Goal: Book appointment/travel/reservation

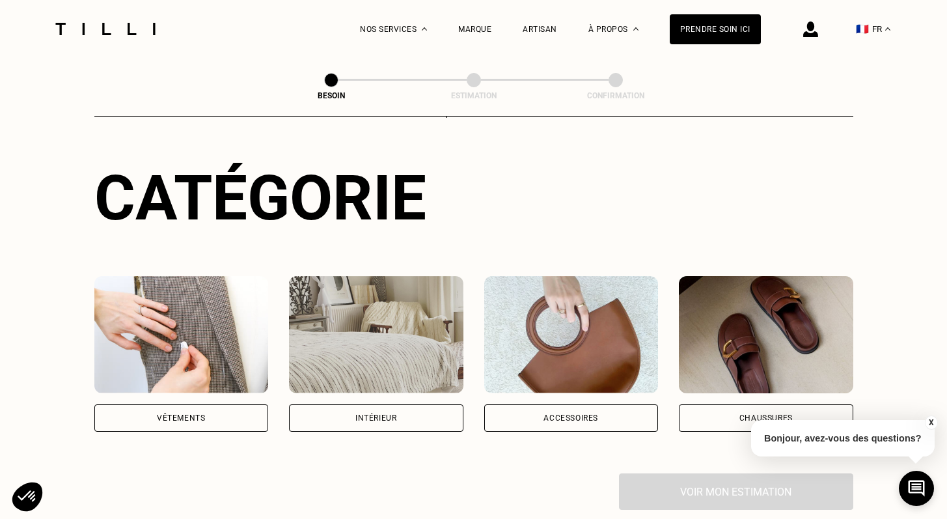
scroll to position [113, 0]
click at [181, 413] on div "Vêtements" at bounding box center [181, 417] width 48 height 8
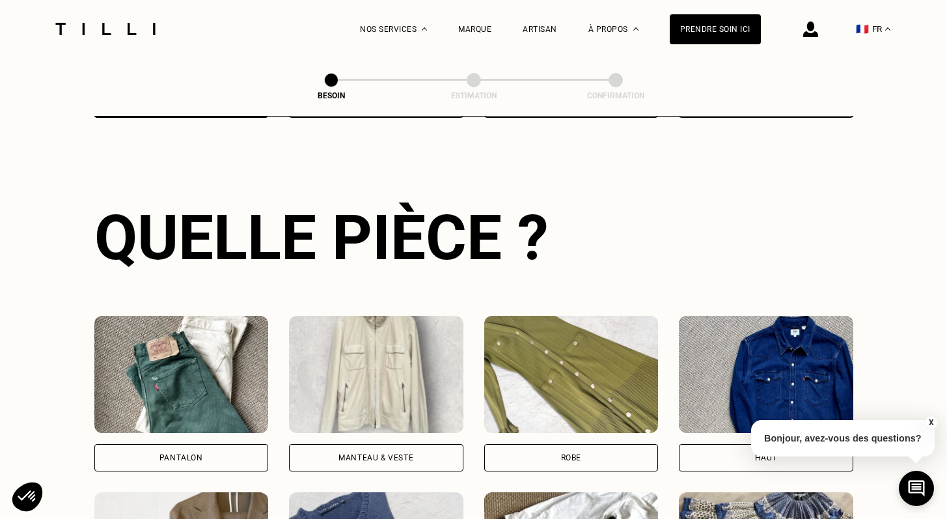
scroll to position [426, 0]
click at [370, 345] on img at bounding box center [376, 373] width 174 height 117
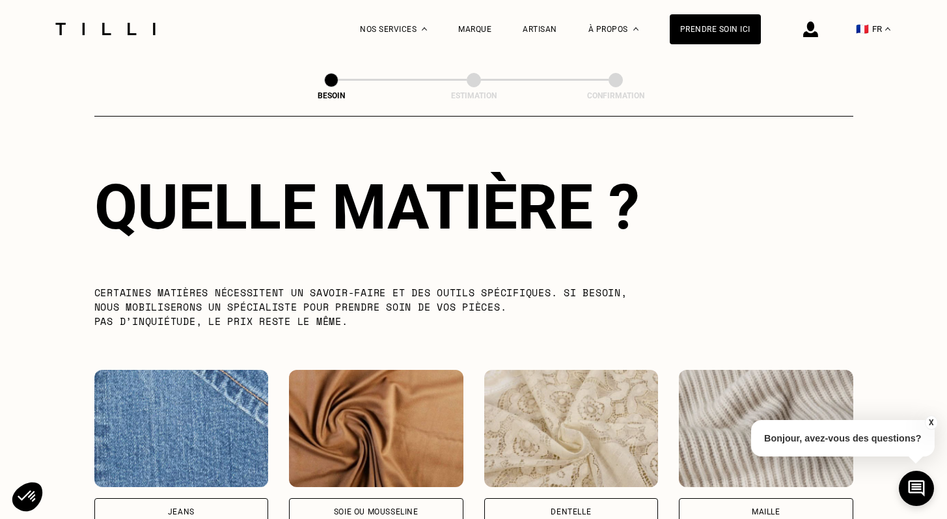
scroll to position [1230, 0]
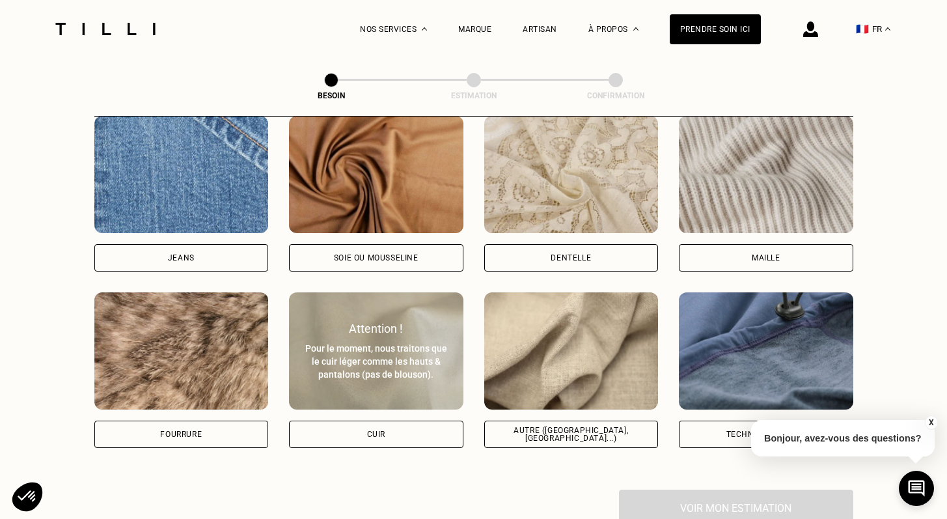
click at [357, 321] on div "Attention !" at bounding box center [376, 328] width 146 height 14
select select "FR"
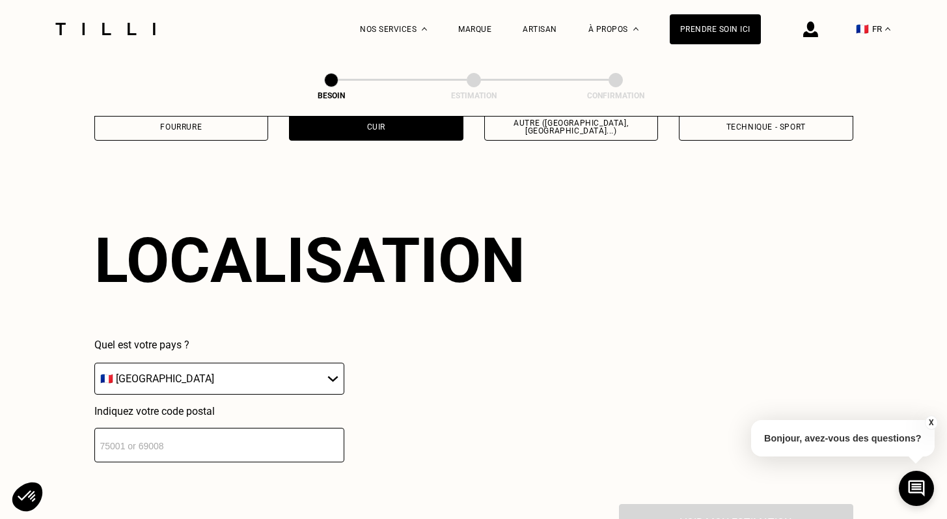
scroll to position [1745, 0]
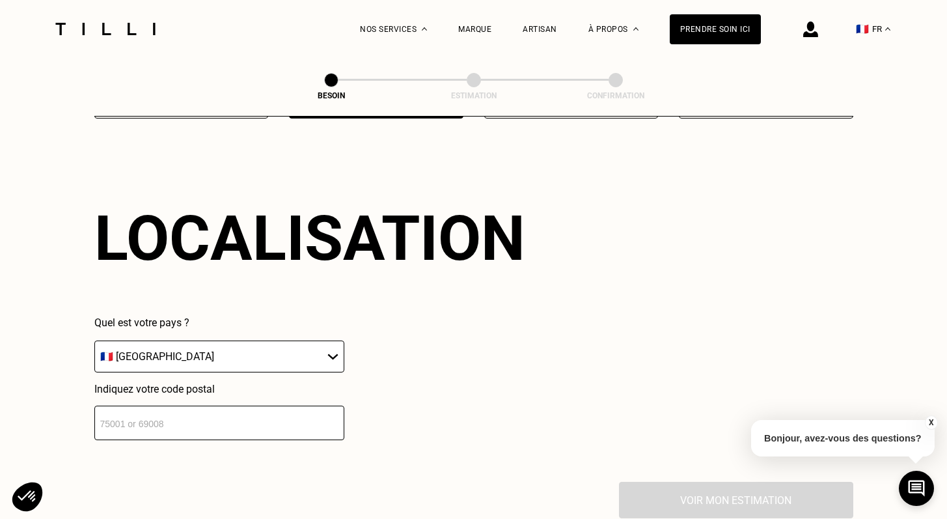
click at [233, 405] on input "number" at bounding box center [219, 422] width 250 height 34
type input "94440"
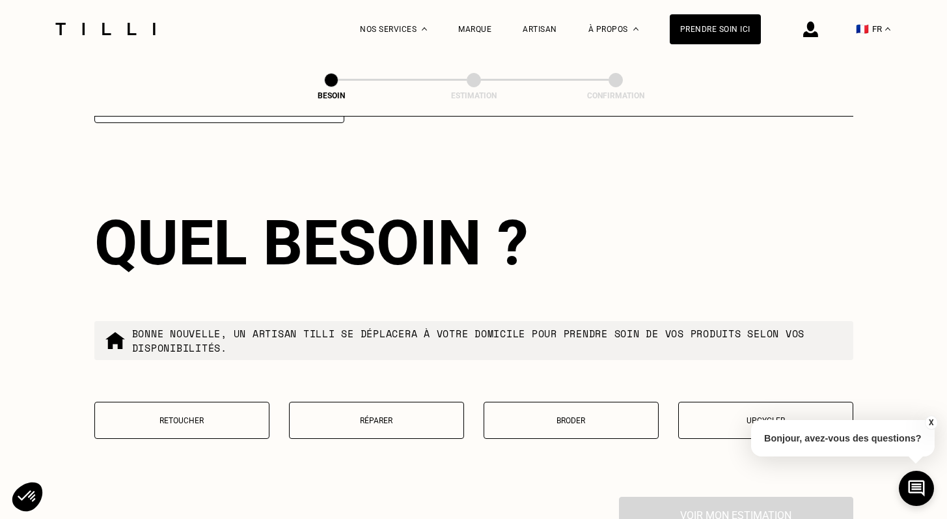
scroll to position [2080, 0]
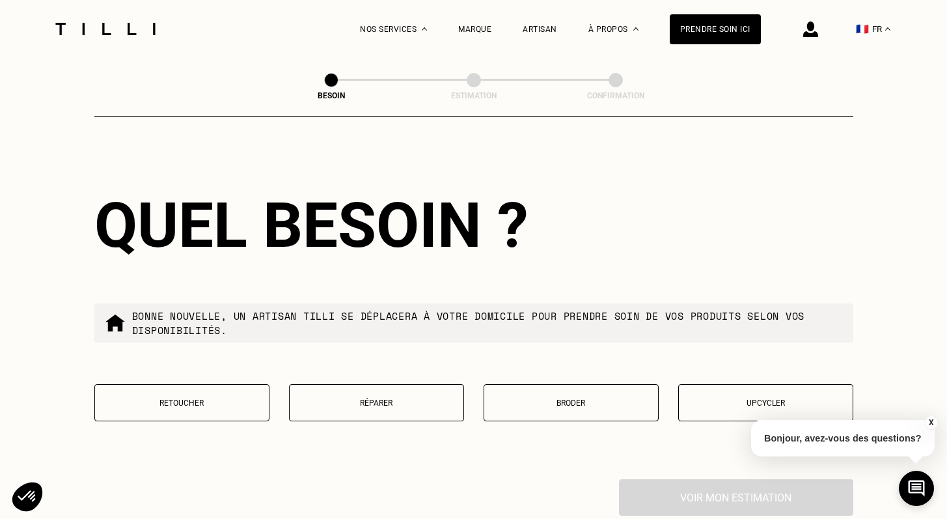
click at [395, 384] on button "Réparer" at bounding box center [376, 402] width 175 height 37
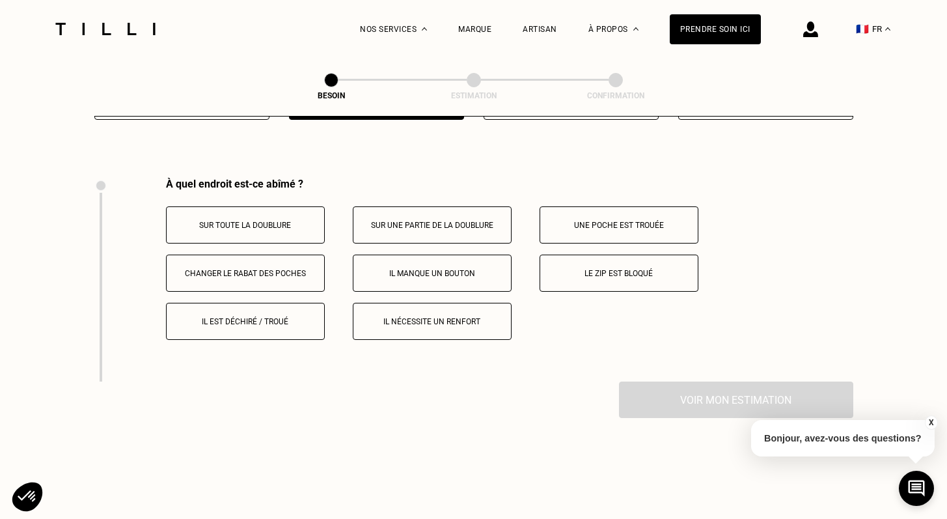
scroll to position [2400, 0]
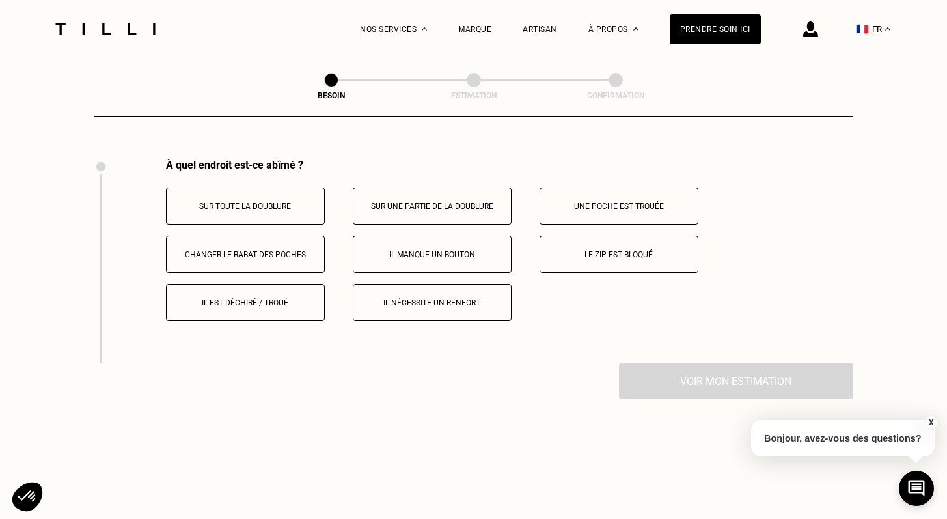
click at [263, 295] on button "Il est déchiré / troué" at bounding box center [245, 302] width 159 height 37
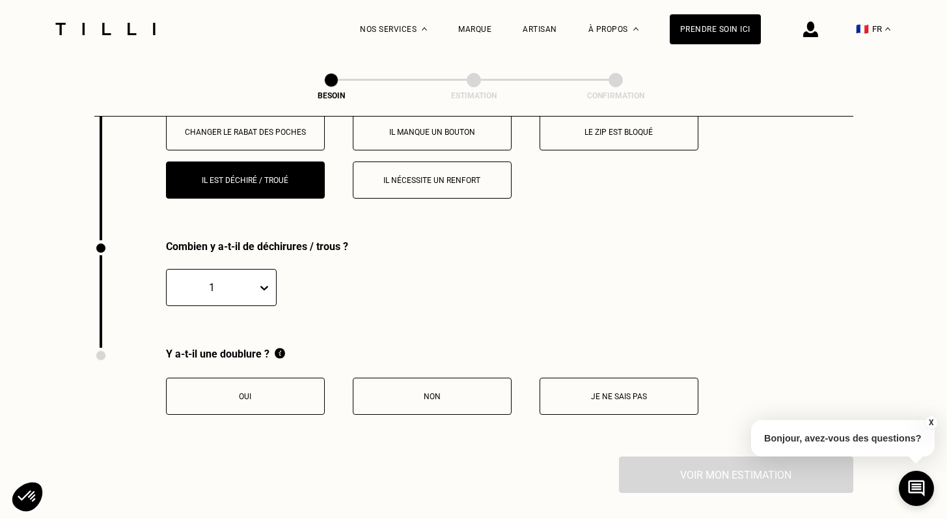
scroll to position [2603, 0]
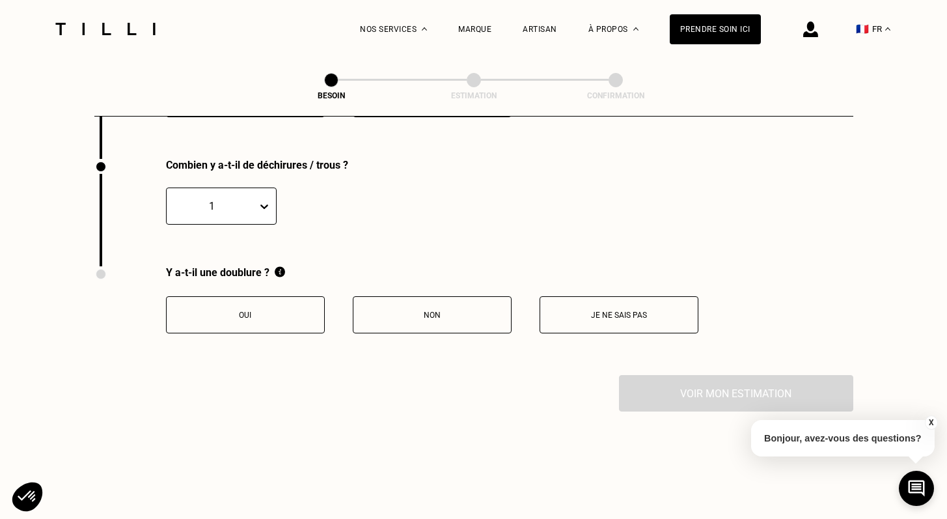
click at [268, 310] on p "Oui" at bounding box center [245, 314] width 144 height 9
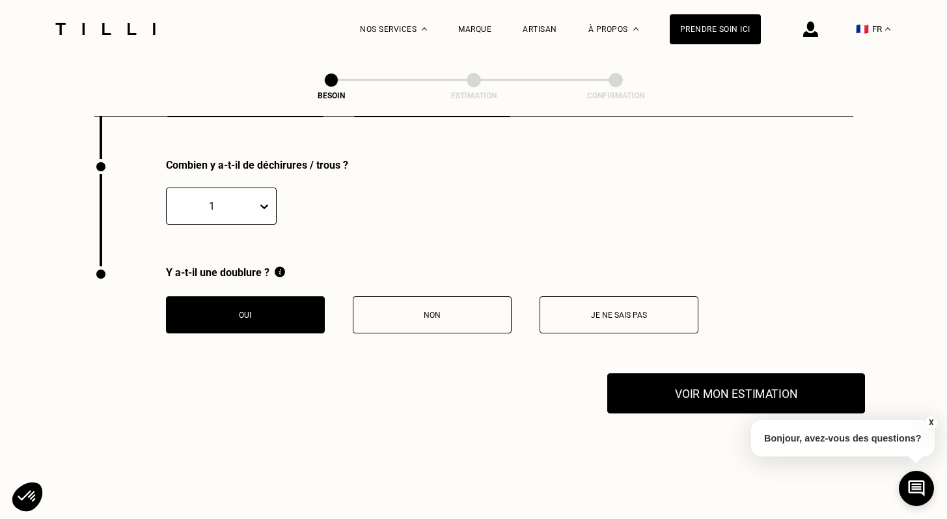
click at [709, 373] on button "Voir mon estimation" at bounding box center [736, 393] width 258 height 40
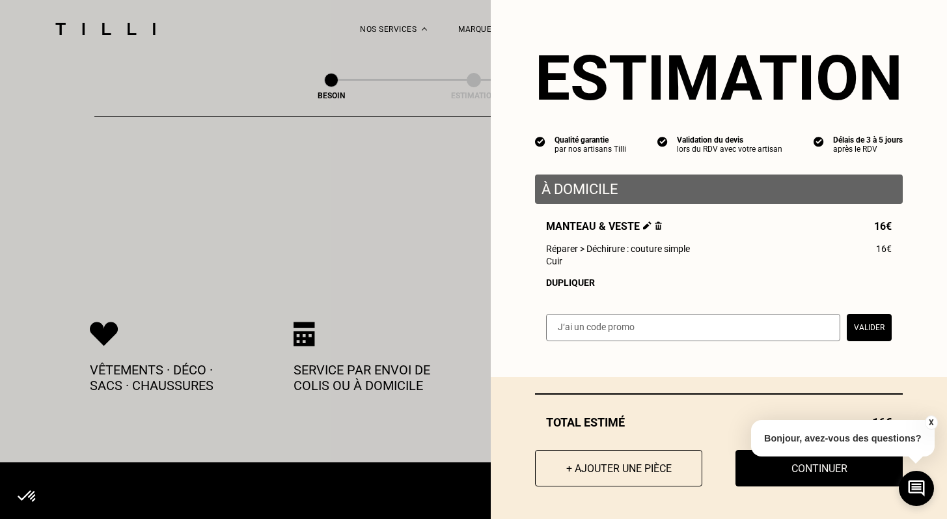
scroll to position [2839, 0]
click at [930, 420] on button "X" at bounding box center [930, 422] width 13 height 14
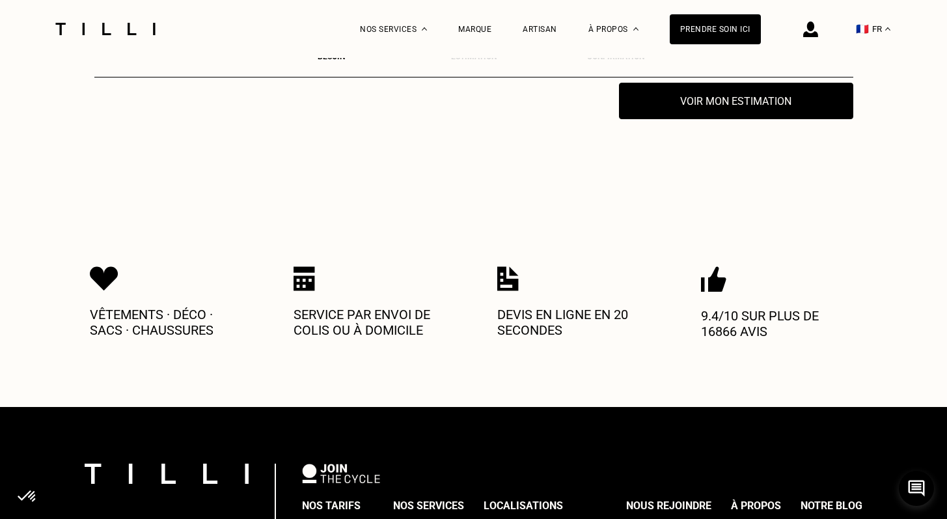
scroll to position [2896, 0]
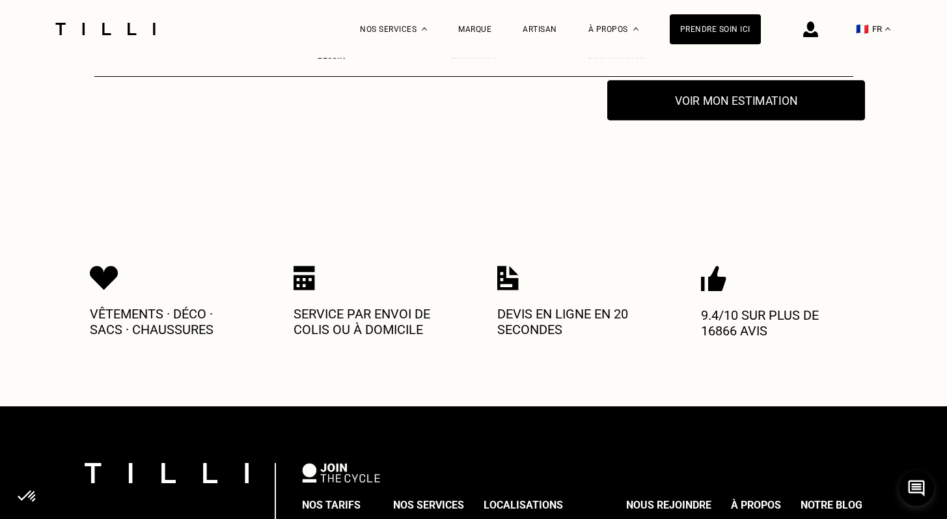
click at [665, 106] on button "Voir mon estimation" at bounding box center [736, 100] width 258 height 40
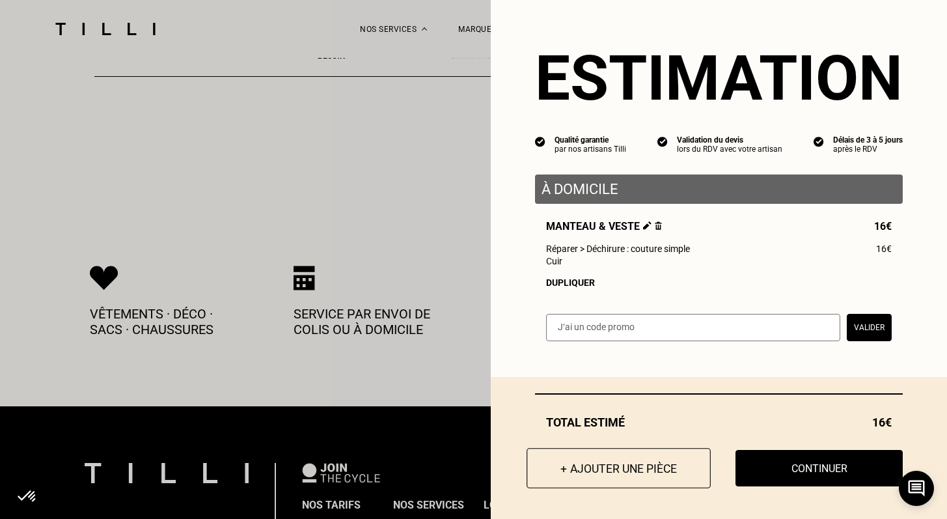
click at [621, 476] on button "+ Ajouter une pièce" at bounding box center [618, 468] width 184 height 40
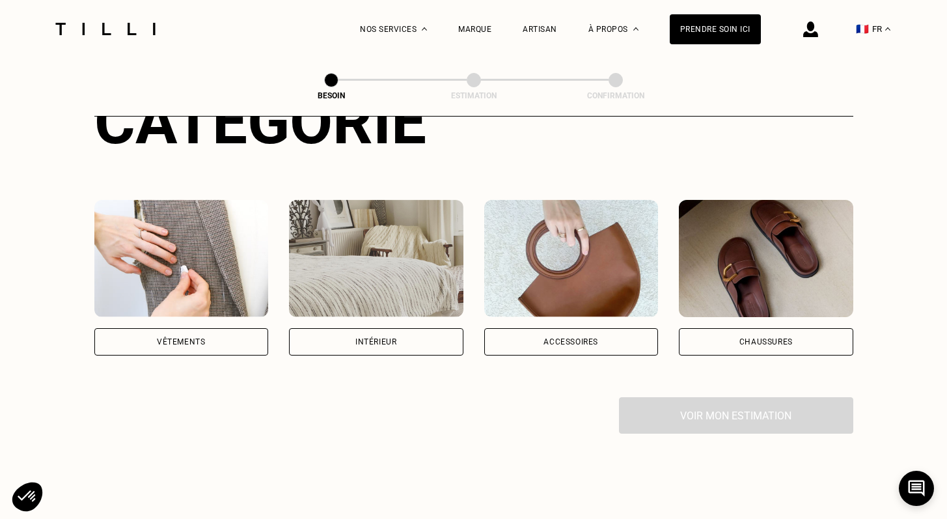
scroll to position [191, 0]
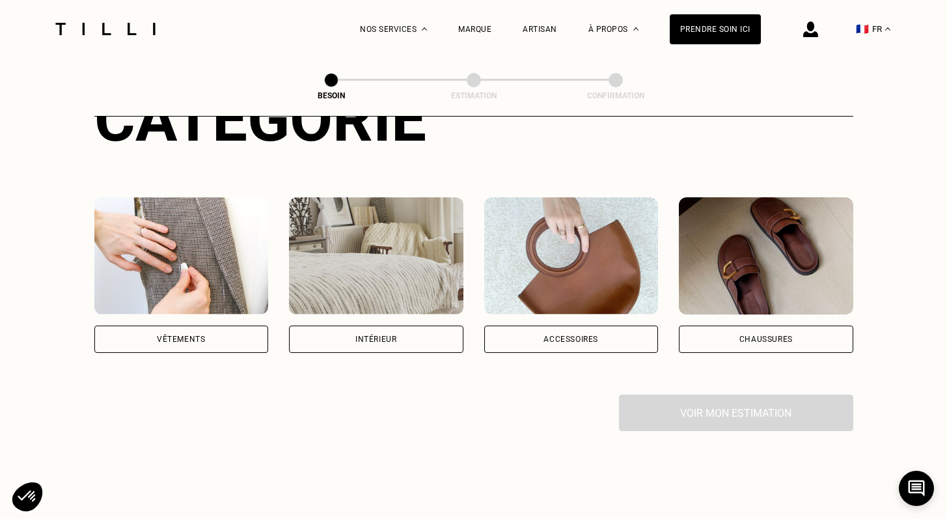
click at [193, 265] on img at bounding box center [181, 255] width 174 height 117
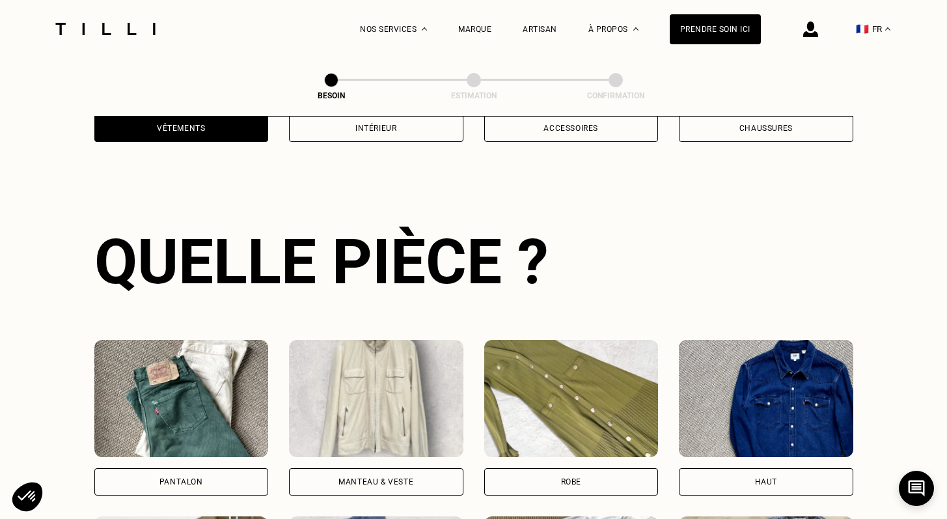
scroll to position [424, 0]
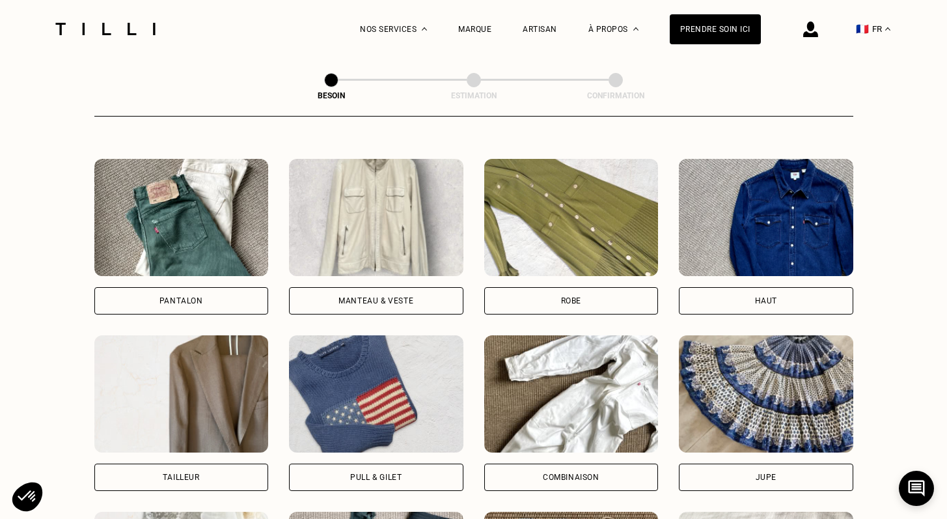
click at [353, 241] on img at bounding box center [376, 217] width 174 height 117
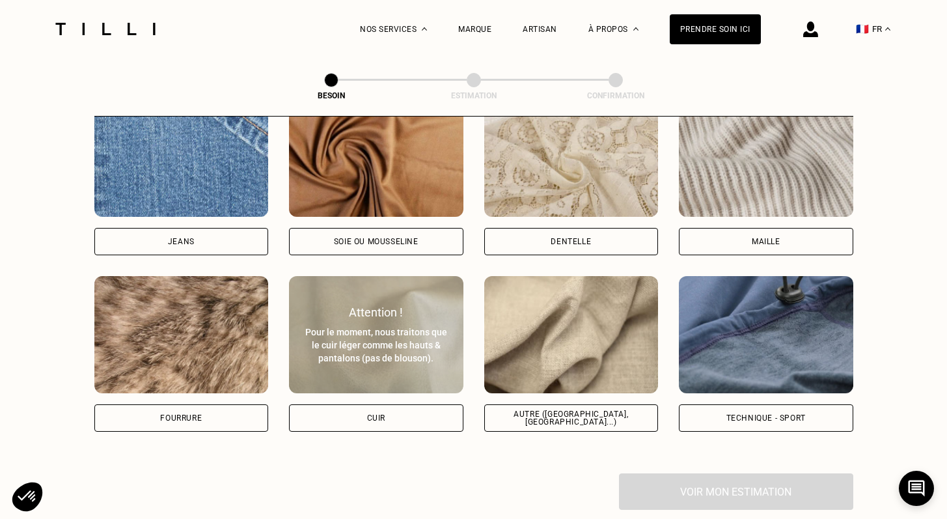
click at [373, 342] on div "Pour le moment, nous traitons que le cuir léger comme les hauts & pantalons (pa…" at bounding box center [376, 344] width 146 height 39
select select "FR"
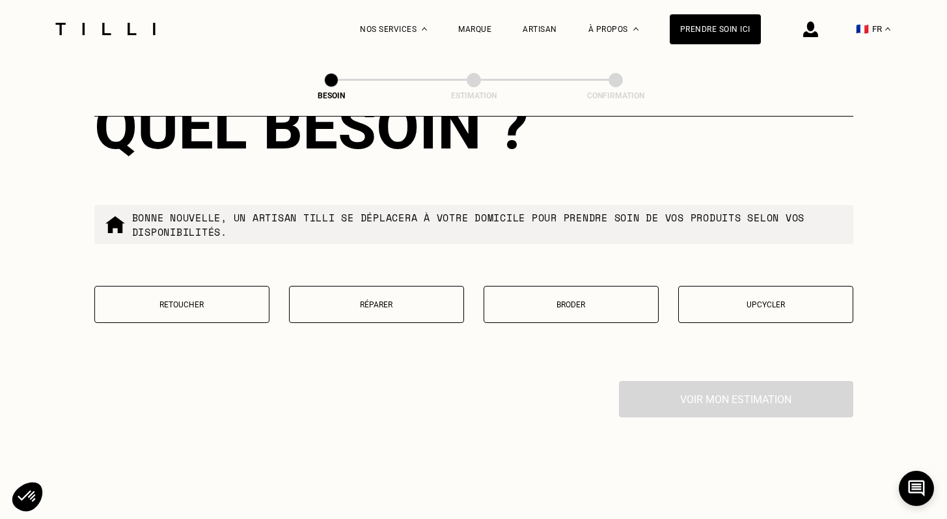
scroll to position [2176, 0]
click at [392, 287] on button "Réparer" at bounding box center [376, 305] width 175 height 37
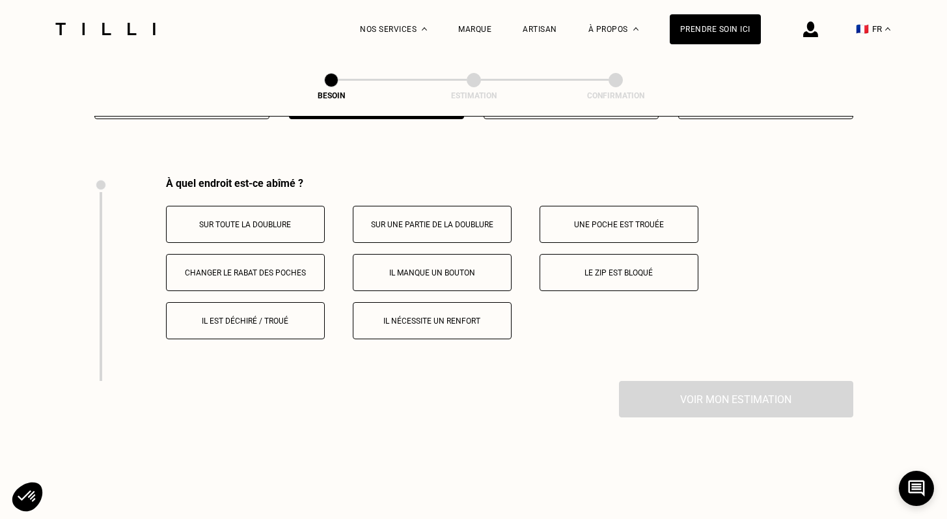
scroll to position [2400, 0]
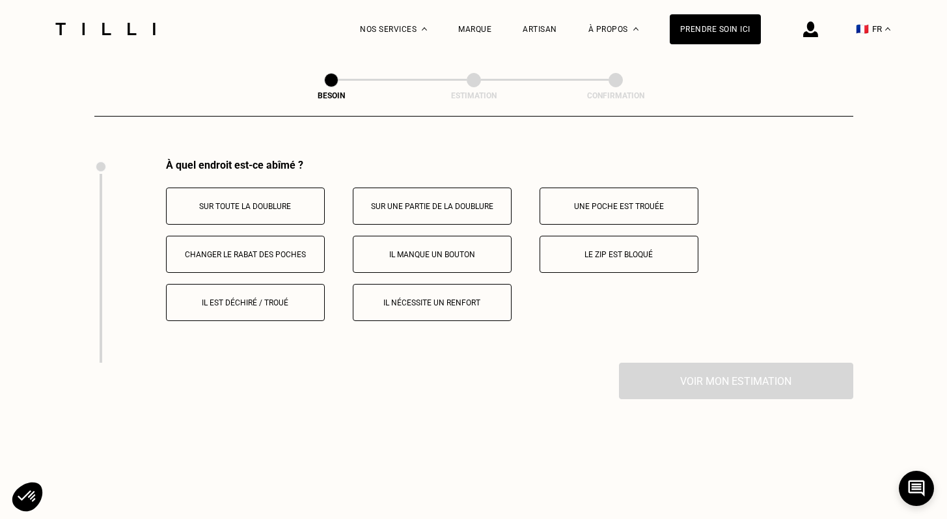
click at [269, 294] on button "Il est déchiré / troué" at bounding box center [245, 302] width 159 height 37
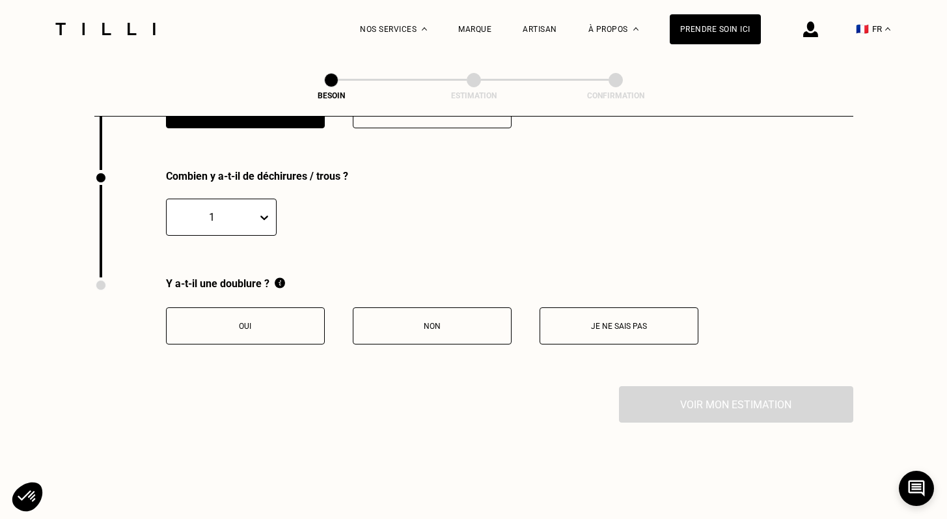
scroll to position [2603, 0]
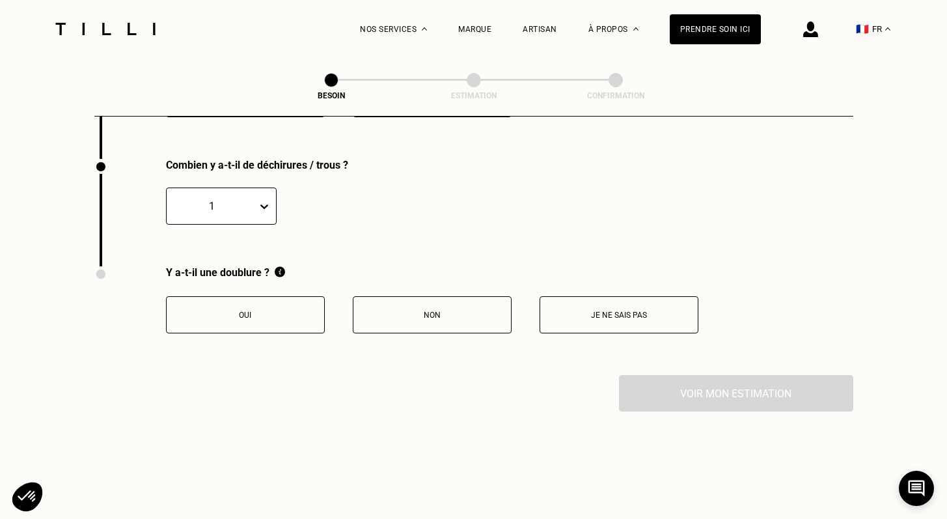
drag, startPoint x: 260, startPoint y: 303, endPoint x: 277, endPoint y: 308, distance: 18.3
click at [260, 310] on p "Oui" at bounding box center [245, 314] width 144 height 9
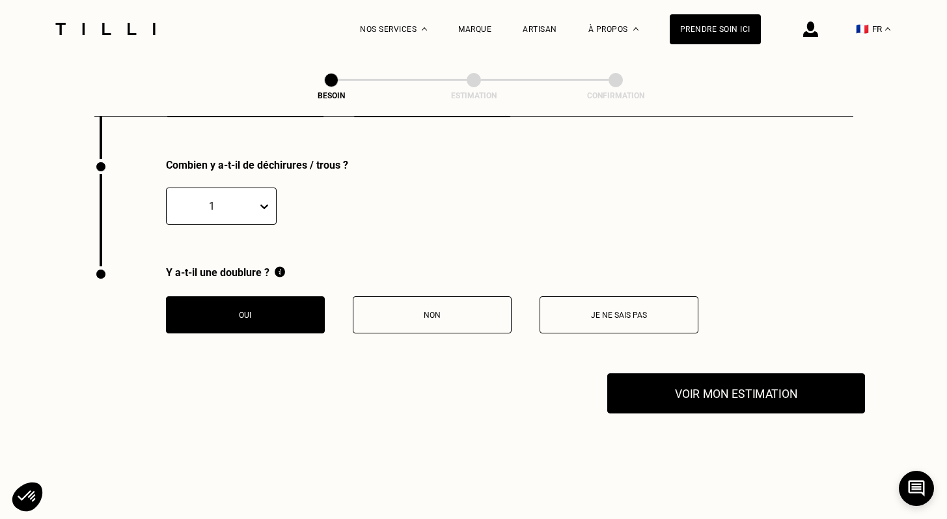
click at [700, 373] on button "Voir mon estimation" at bounding box center [736, 393] width 258 height 40
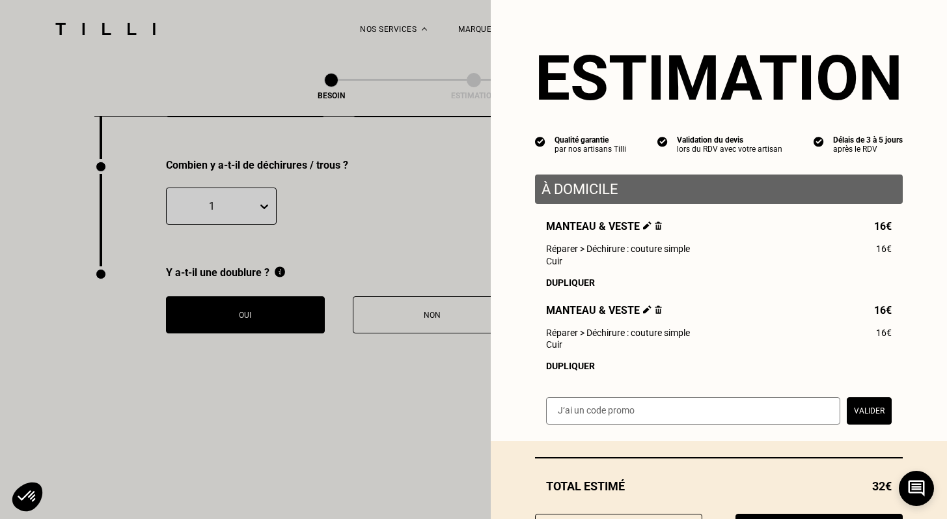
click at [655, 310] on img at bounding box center [658, 309] width 7 height 8
click at [655, 312] on img at bounding box center [658, 309] width 7 height 8
click at [655, 310] on img at bounding box center [658, 309] width 7 height 8
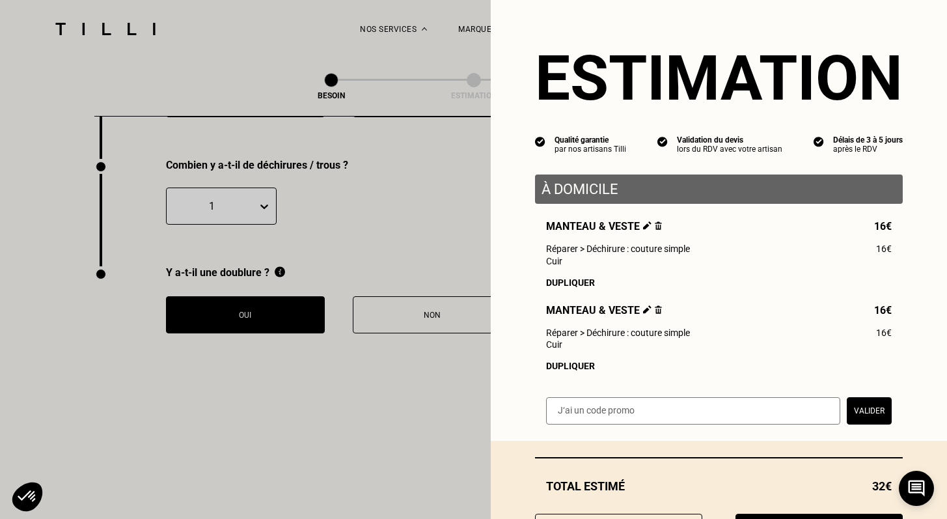
click at [655, 310] on img at bounding box center [658, 309] width 7 height 8
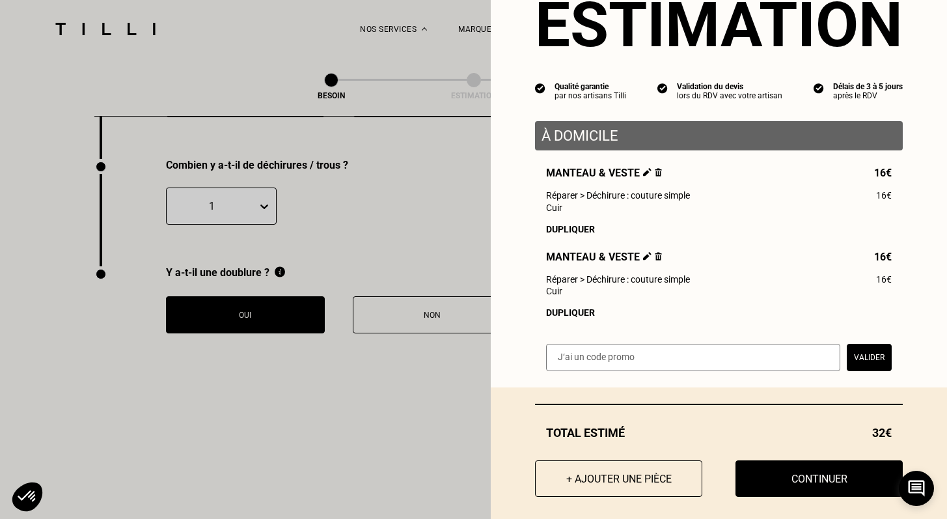
scroll to position [42, 0]
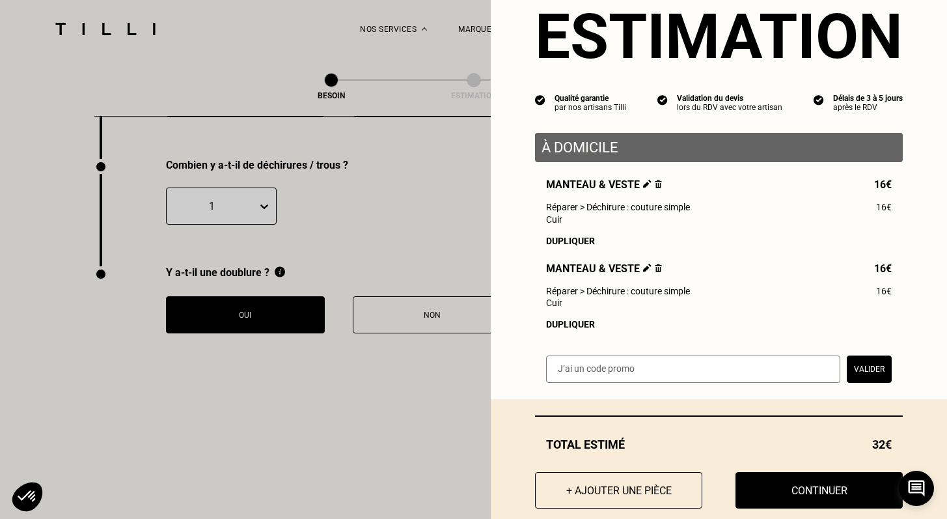
click at [655, 268] on img at bounding box center [658, 268] width 7 height 8
click at [655, 184] on img at bounding box center [658, 184] width 7 height 8
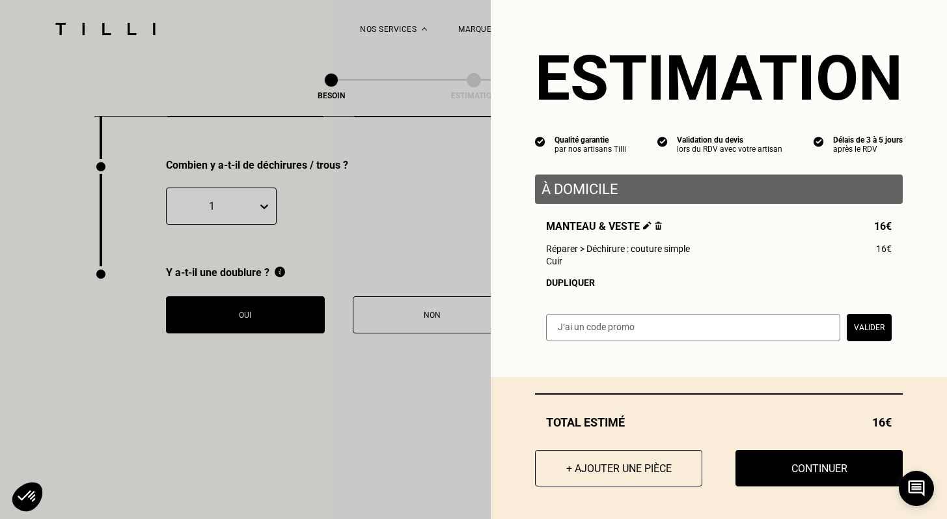
scroll to position [0, 0]
click at [646, 184] on p "À domicile" at bounding box center [718, 189] width 355 height 16
click at [647, 184] on p "À domicile" at bounding box center [718, 189] width 355 height 16
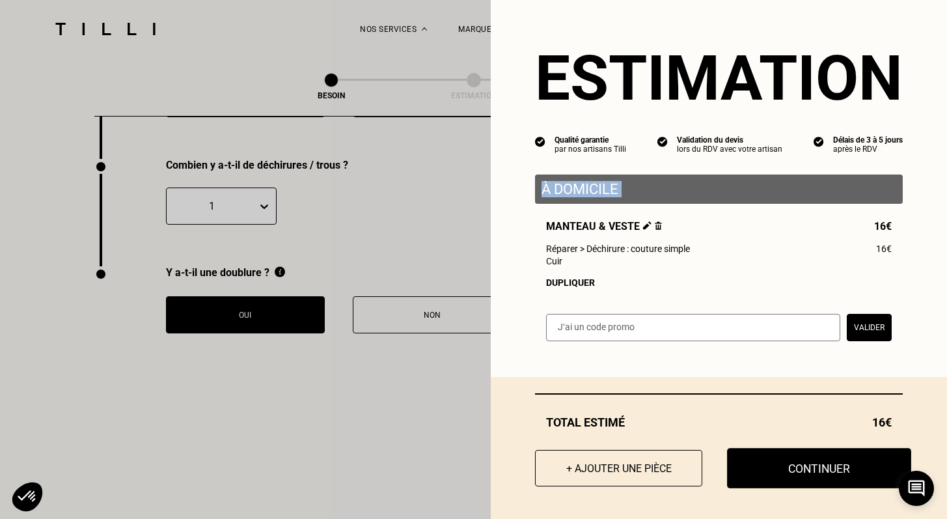
click at [817, 478] on button "Continuer" at bounding box center [819, 468] width 184 height 40
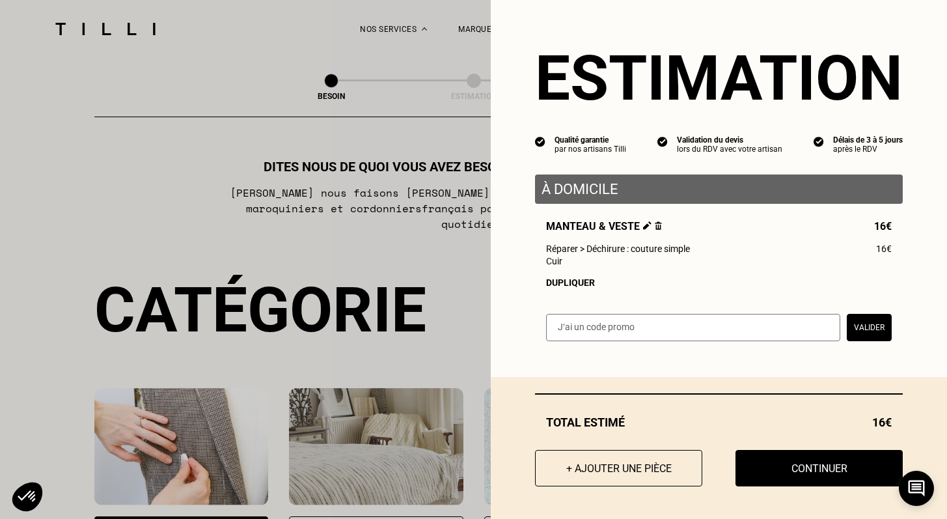
select select "FR"
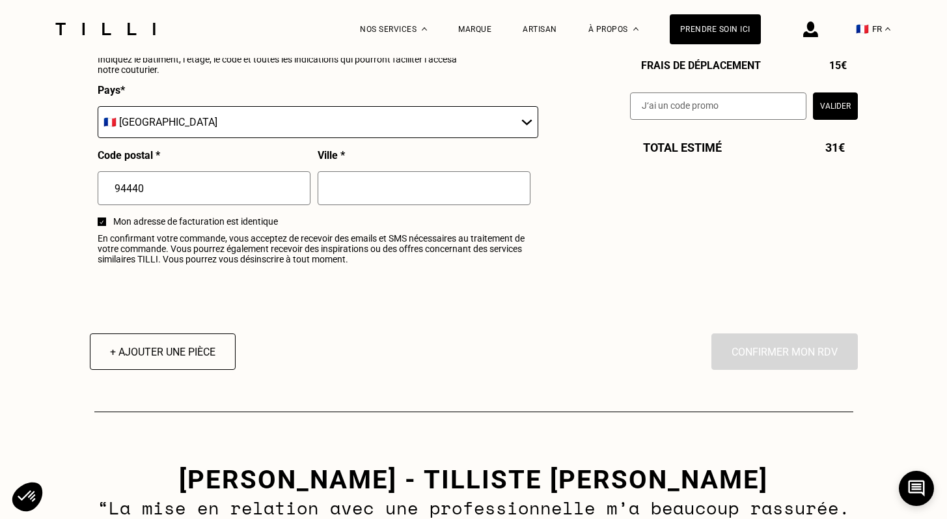
scroll to position [1525, 0]
